Goal: Check status: Check status

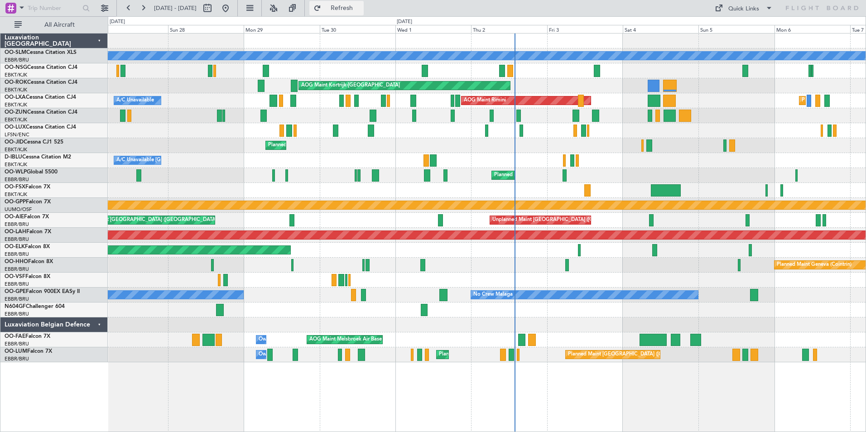
click at [364, 13] on button "Refresh" at bounding box center [336, 8] width 54 height 14
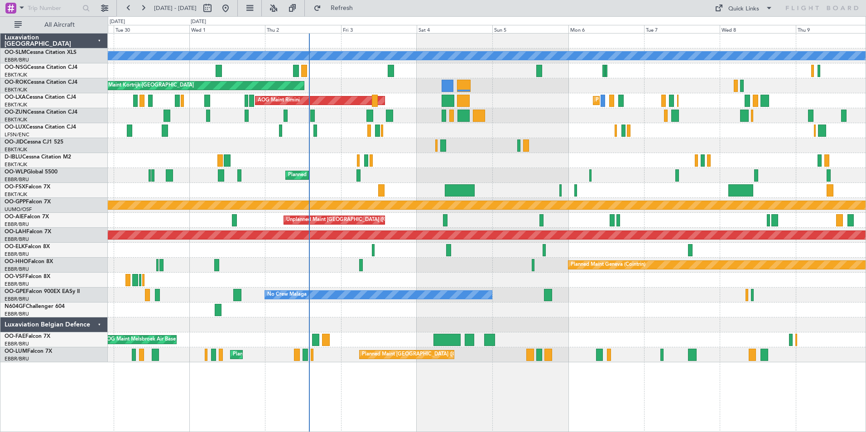
click at [532, 144] on div "A/C Unavailable [GEOGRAPHIC_DATA] AOG Maint [GEOGRAPHIC_DATA]-[GEOGRAPHIC_DATA]…" at bounding box center [487, 198] width 758 height 329
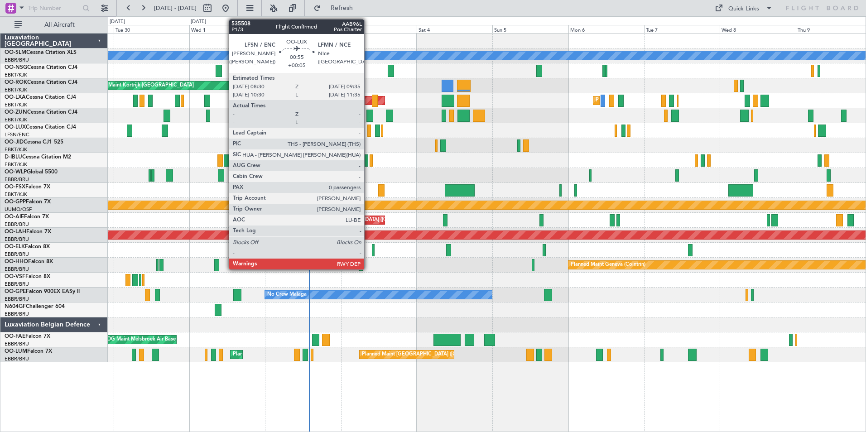
click at [359, 195] on div "A/C Unavailable [GEOGRAPHIC_DATA] AOG Maint [GEOGRAPHIC_DATA]-[GEOGRAPHIC_DATA]…" at bounding box center [487, 198] width 758 height 329
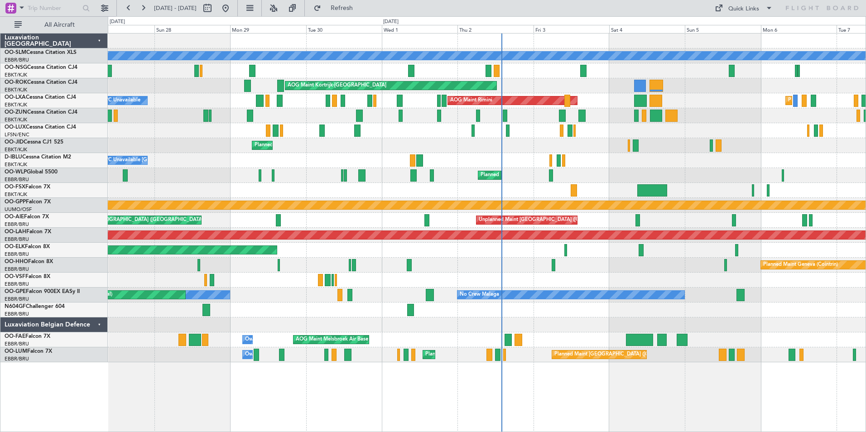
click at [769, 151] on div "A/C Unavailable [GEOGRAPHIC_DATA] Planned Maint [GEOGRAPHIC_DATA] ([GEOGRAPHIC_…" at bounding box center [487, 198] width 758 height 329
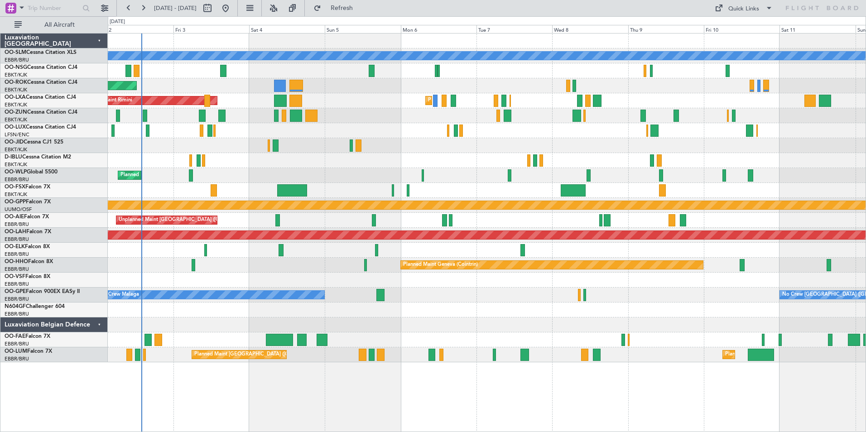
click at [344, 148] on div "A/C Unavailable [GEOGRAPHIC_DATA] AOG Maint [GEOGRAPHIC_DATA]-[GEOGRAPHIC_DATA]…" at bounding box center [487, 198] width 758 height 329
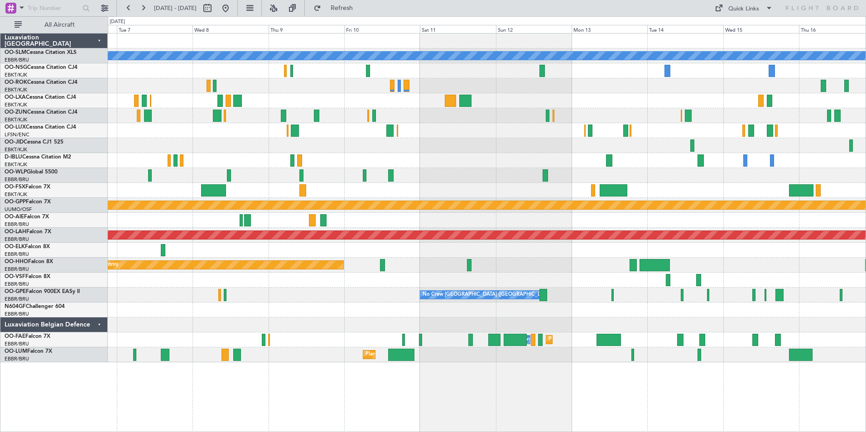
click at [357, 171] on div "A/C Unavailable [GEOGRAPHIC_DATA] Planned Maint [GEOGRAPHIC_DATA]-[GEOGRAPHIC_D…" at bounding box center [487, 198] width 758 height 329
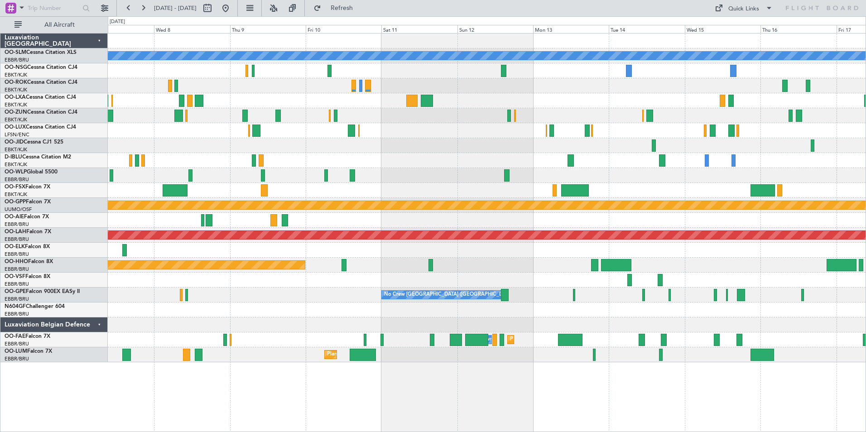
click at [753, 172] on div "A/C Unavailable [GEOGRAPHIC_DATA] Planned Maint [GEOGRAPHIC_DATA]-[GEOGRAPHIC_D…" at bounding box center [487, 198] width 758 height 329
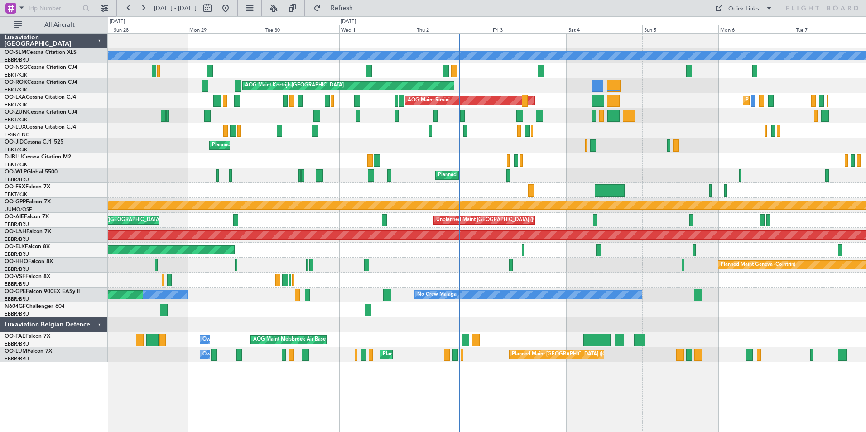
click at [641, 170] on div "A/C Unavailable [GEOGRAPHIC_DATA] Planned Maint [GEOGRAPHIC_DATA] ([GEOGRAPHIC_…" at bounding box center [487, 198] width 758 height 329
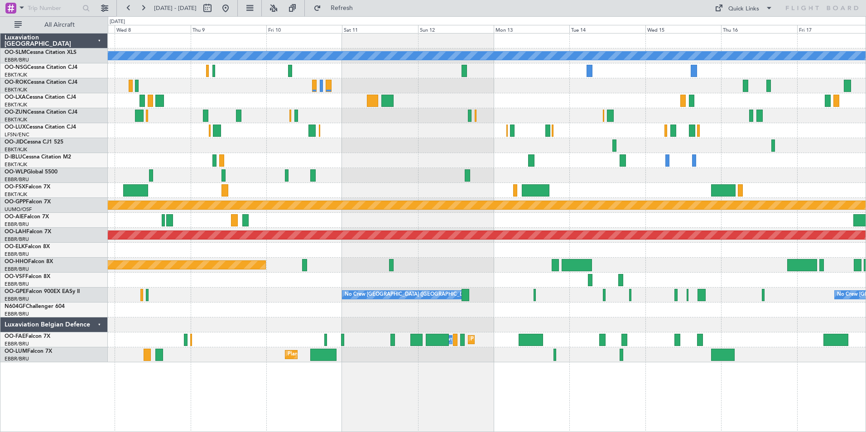
click at [338, 182] on div "A/C Unavailable [GEOGRAPHIC_DATA] Planned Maint [GEOGRAPHIC_DATA]-[GEOGRAPHIC_D…" at bounding box center [487, 198] width 758 height 329
click at [762, 172] on div "A/C Unavailable [GEOGRAPHIC_DATA] Planned Maint [GEOGRAPHIC_DATA]-[GEOGRAPHIC_D…" at bounding box center [487, 198] width 758 height 329
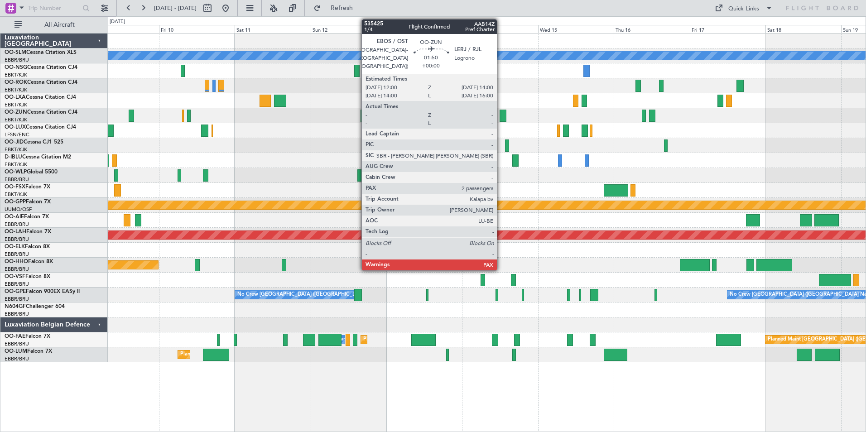
click at [501, 118] on div at bounding box center [502, 116] width 6 height 12
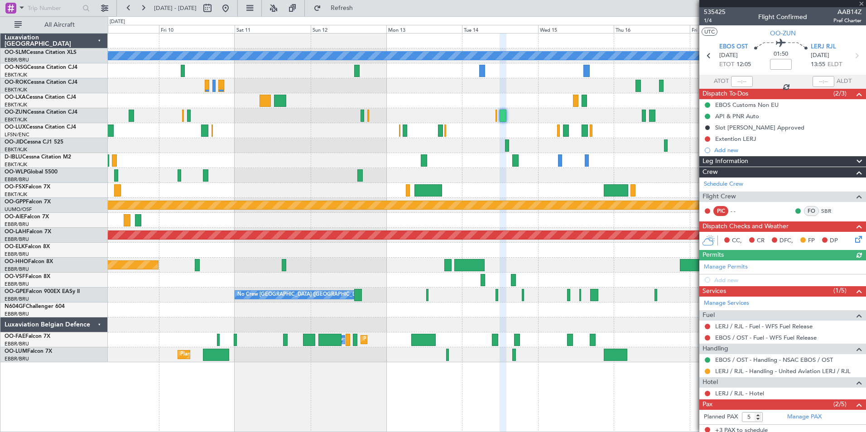
scroll to position [45, 0]
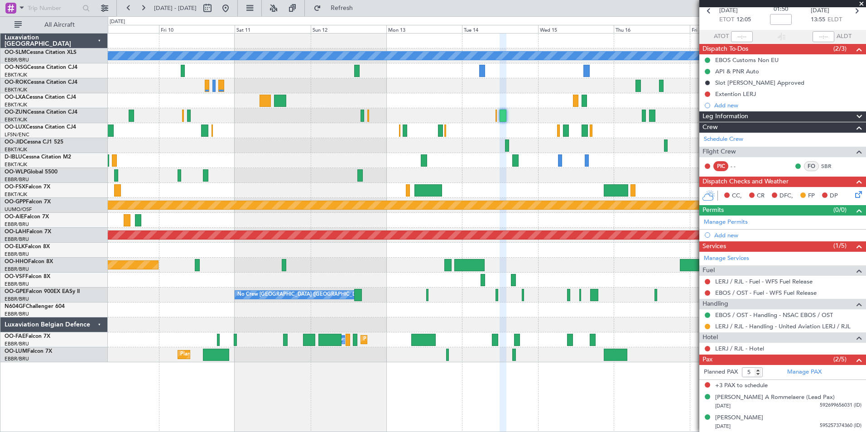
click at [864, 2] on span at bounding box center [861, 4] width 9 height 8
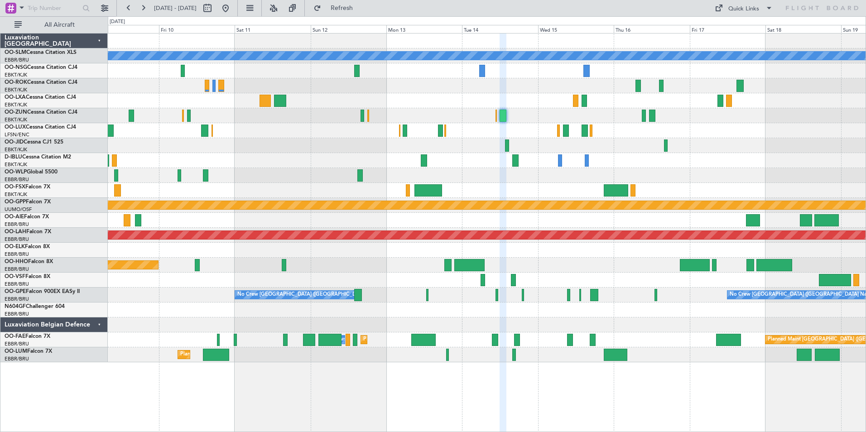
type input "0"
